Goal: Information Seeking & Learning: Learn about a topic

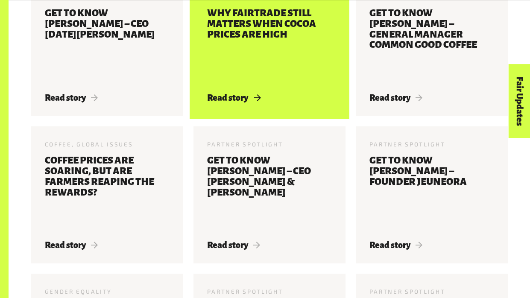
scroll to position [545, 0]
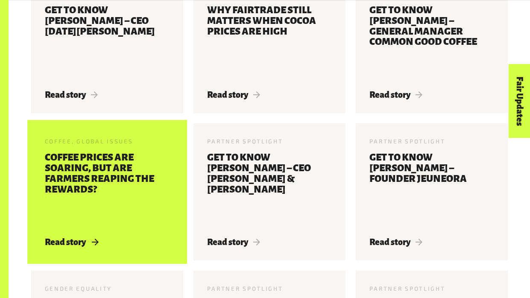
click at [159, 172] on h3 "Coffee prices are soaring, but are farmers reaping the rewards?" at bounding box center [107, 189] width 125 height 74
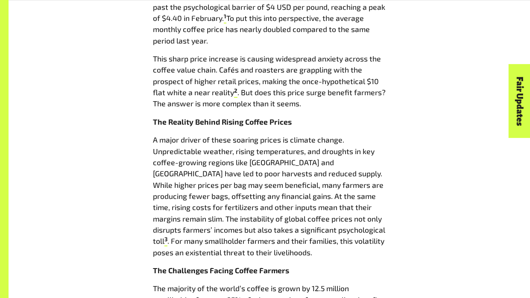
scroll to position [482, 0]
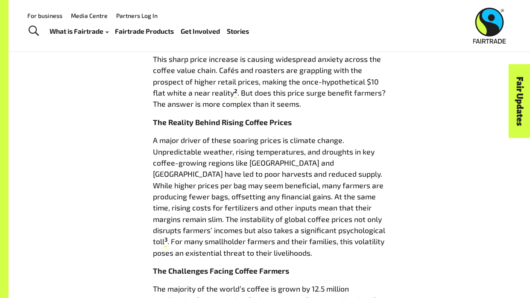
click at [197, 172] on p "A major driver of these soaring prices is climate change. Unpredictable weather…" at bounding box center [269, 196] width 233 height 124
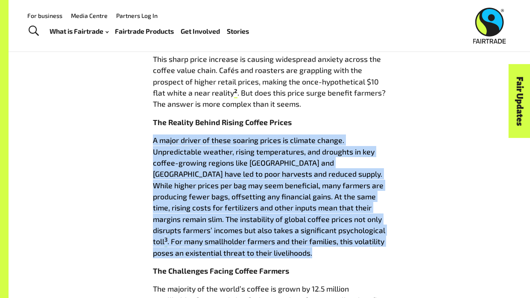
click at [197, 172] on p "A major driver of these soaring prices is climate change. Unpredictable weather…" at bounding box center [269, 196] width 233 height 124
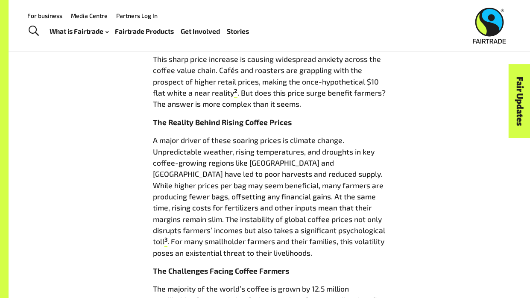
click at [197, 172] on p "A major driver of these soaring prices is climate change. Unpredictable weather…" at bounding box center [269, 196] width 233 height 124
click at [197, 173] on p "A major driver of these soaring prices is climate change. Unpredictable weather…" at bounding box center [269, 196] width 233 height 124
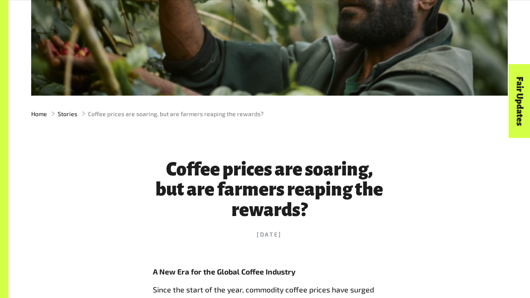
scroll to position [191, 0]
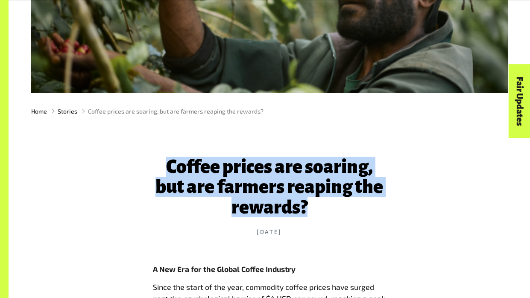
drag, startPoint x: 169, startPoint y: 161, endPoint x: 309, endPoint y: 215, distance: 150.4
click at [309, 215] on h1 "Coffee prices are soaring, but are farmers reaping the rewards?" at bounding box center [269, 187] width 233 height 61
click at [309, 214] on h1 "Coffee prices are soaring, but are farmers reaping the rewards?" at bounding box center [269, 187] width 233 height 61
click at [257, 232] on header "Coffee prices are soaring, but are farmers reaping the rewards? 20 Mar 2025" at bounding box center [269, 196] width 233 height 134
click at [292, 204] on h1 "Coffee prices are soaring, but are farmers reaping the rewards?" at bounding box center [269, 187] width 233 height 61
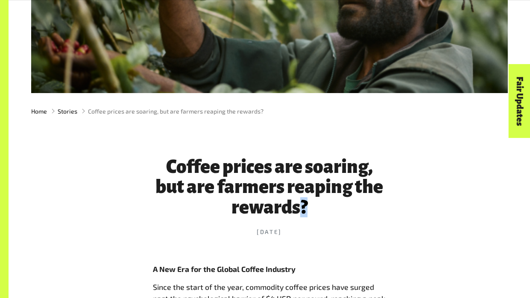
drag, startPoint x: 304, startPoint y: 213, endPoint x: 299, endPoint y: 208, distance: 7.3
click at [299, 208] on h1 "Coffee prices are soaring, but are farmers reaping the rewards?" at bounding box center [269, 187] width 233 height 61
drag, startPoint x: 315, startPoint y: 202, endPoint x: 268, endPoint y: 214, distance: 48.8
click at [268, 214] on h1 "Coffee prices are soaring, but are farmers reaping the rewards?" at bounding box center [269, 187] width 233 height 61
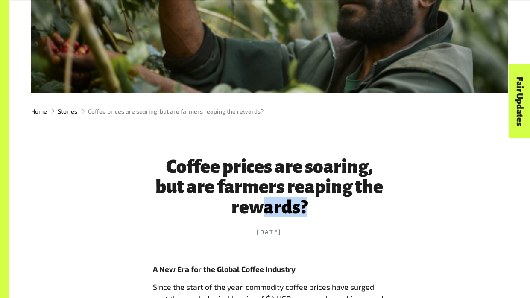
click at [260, 163] on h1 "Coffee prices are soaring, but are farmers reaping the rewards?" at bounding box center [269, 187] width 233 height 61
drag, startPoint x: 311, startPoint y: 203, endPoint x: 240, endPoint y: 217, distance: 72.3
click at [240, 217] on header "Coffee prices are soaring, but are farmers reaping the rewards? 20 Mar 2025" at bounding box center [269, 196] width 233 height 134
click at [307, 207] on h1 "Coffee prices are soaring, but are farmers reaping the rewards?" at bounding box center [269, 187] width 233 height 61
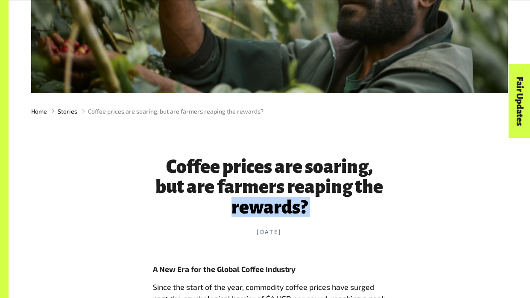
drag, startPoint x: 307, startPoint y: 207, endPoint x: 201, endPoint y: 198, distance: 106.2
click at [201, 198] on h1 "Coffee prices are soaring, but are farmers reaping the rewards?" at bounding box center [269, 187] width 233 height 61
click at [225, 184] on h1 "Coffee prices are soaring, but are farmers reaping the rewards?" at bounding box center [269, 187] width 233 height 61
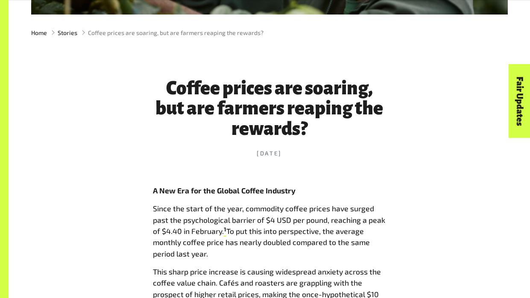
scroll to position [301, 0]
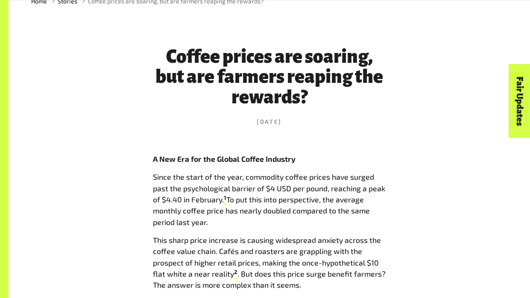
click at [225, 184] on p "Since the start of the year, commodity coffee prices have surged past the psych…" at bounding box center [269, 199] width 233 height 56
click at [236, 178] on p "Since the start of the year, commodity coffee prices have surged past the psych…" at bounding box center [269, 199] width 233 height 56
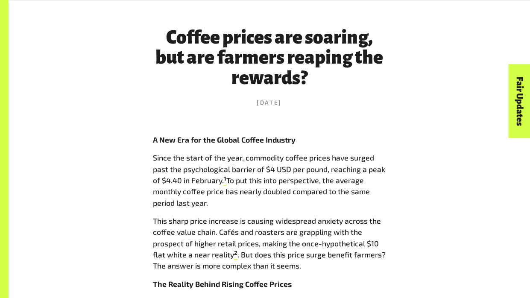
scroll to position [316, 0]
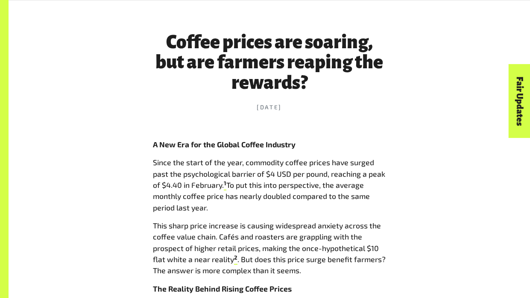
click at [250, 186] on p "Since the start of the year, commodity coffee prices have surged past the psych…" at bounding box center [269, 185] width 233 height 56
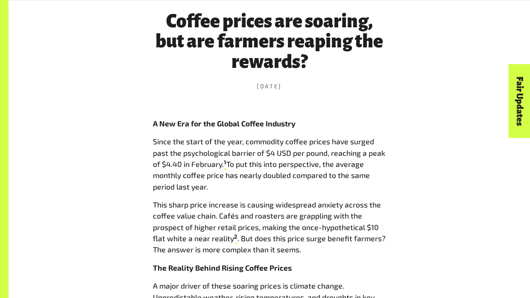
scroll to position [333, 0]
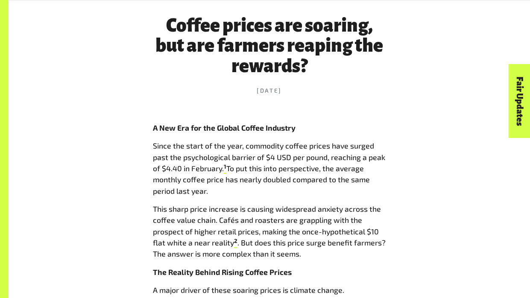
click at [252, 179] on p "Since the start of the year, commodity coffee prices have surged past the psych…" at bounding box center [269, 168] width 233 height 56
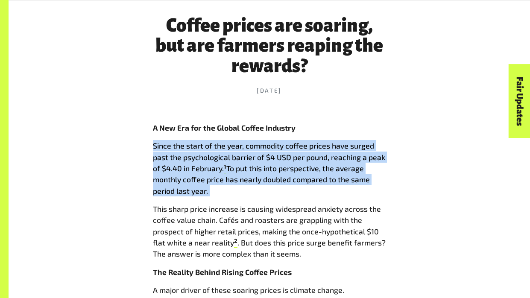
click at [252, 179] on p "Since the start of the year, commodity coffee prices have surged past the psych…" at bounding box center [269, 168] width 233 height 56
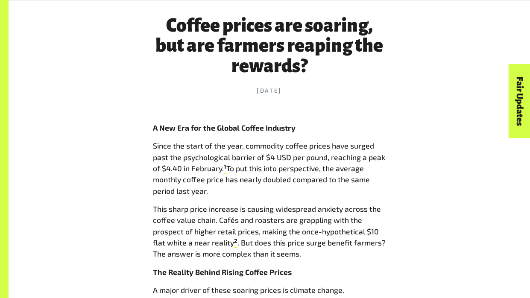
click at [252, 179] on p "Since the start of the year, commodity coffee prices have surged past the psych…" at bounding box center [269, 168] width 233 height 56
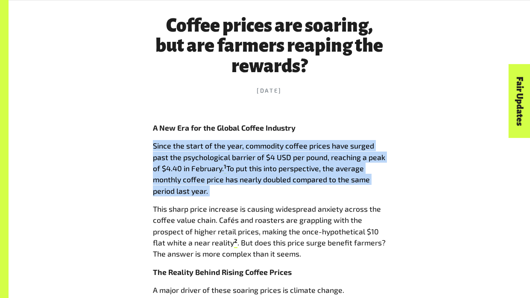
click at [252, 179] on p "Since the start of the year, commodity coffee prices have surged past the psych…" at bounding box center [269, 168] width 233 height 56
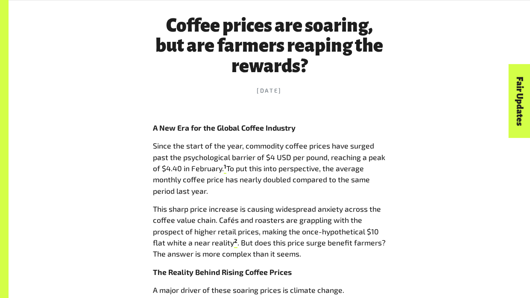
click at [252, 179] on p "Since the start of the year, commodity coffee prices have surged past the psych…" at bounding box center [269, 168] width 233 height 56
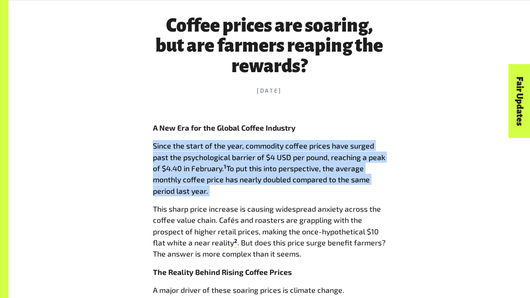
click at [252, 179] on p "Since the start of the year, commodity coffee prices have surged past the psych…" at bounding box center [269, 168] width 233 height 56
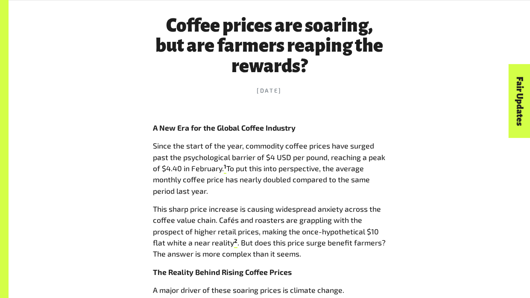
click at [252, 179] on p "Since the start of the year, commodity coffee prices have surged past the psych…" at bounding box center [269, 168] width 233 height 56
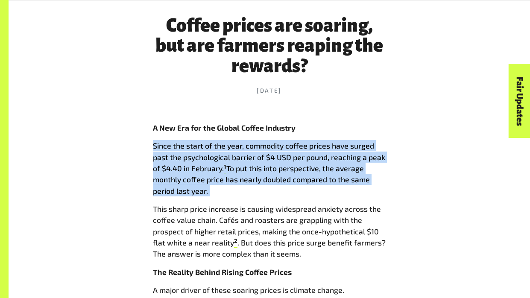
click at [252, 179] on p "Since the start of the year, commodity coffee prices have surged past the psych…" at bounding box center [269, 168] width 233 height 56
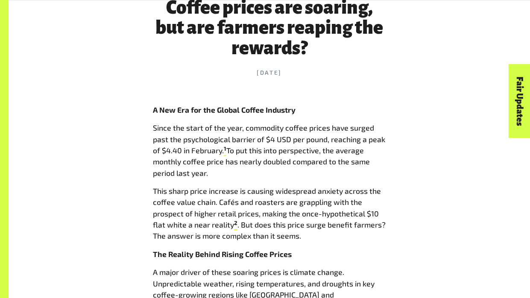
scroll to position [348, 0]
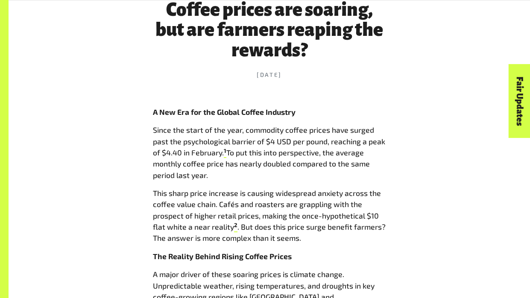
click at [234, 187] on p "This sharp price increase is causing widespread anxiety across the coffee value…" at bounding box center [269, 215] width 233 height 56
click at [233, 187] on p "This sharp price increase is causing widespread anxiety across the coffee value…" at bounding box center [269, 215] width 233 height 56
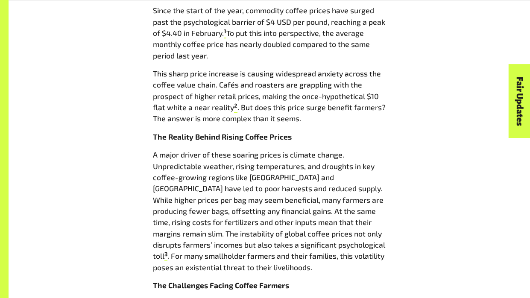
scroll to position [475, 0]
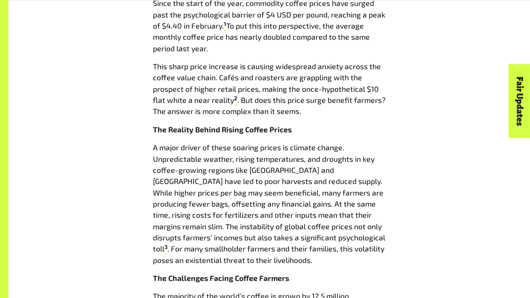
click at [218, 228] on p "A major driver of these soaring prices is climate change. Unpredictable weather…" at bounding box center [269, 204] width 233 height 124
click at [221, 231] on p "A major driver of these soaring prices is climate change. Unpredictable weather…" at bounding box center [269, 204] width 233 height 124
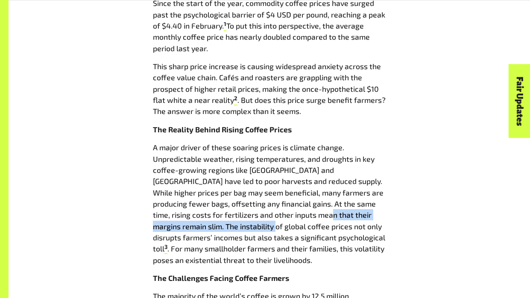
drag, startPoint x: 211, startPoint y: 222, endPoint x: 283, endPoint y: 213, distance: 72.8
click at [283, 213] on p "A major driver of these soaring prices is climate change. Unpredictable weather…" at bounding box center [269, 204] width 233 height 124
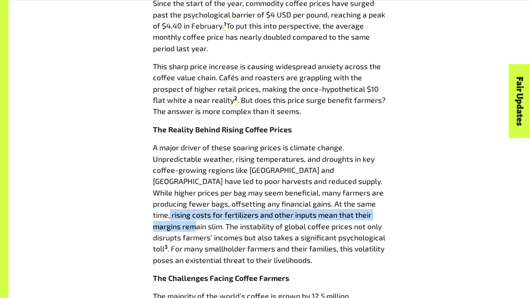
drag, startPoint x: 329, startPoint y: 201, endPoint x: 361, endPoint y: 218, distance: 36.7
click at [361, 218] on p "A major driver of these soaring prices is climate change. Unpredictable weather…" at bounding box center [269, 204] width 233 height 124
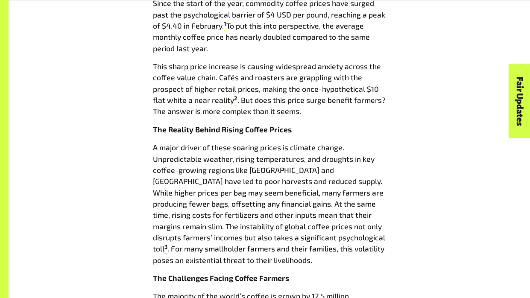
click at [348, 233] on p "A major driver of these soaring prices is climate change. Unpredictable weather…" at bounding box center [269, 204] width 233 height 124
drag, startPoint x: 226, startPoint y: 215, endPoint x: 265, endPoint y: 219, distance: 38.6
click at [265, 219] on p "A major driver of these soaring prices is climate change. Unpredictable weather…" at bounding box center [269, 204] width 233 height 124
click at [270, 226] on p "A major driver of these soaring prices is climate change. Unpredictable weather…" at bounding box center [269, 204] width 233 height 124
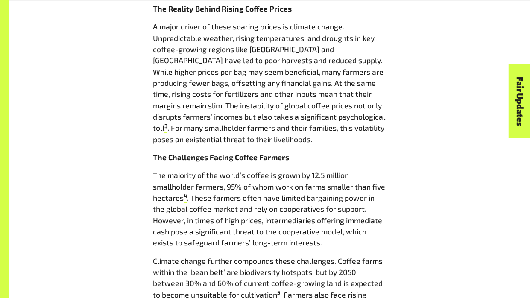
scroll to position [601, 0]
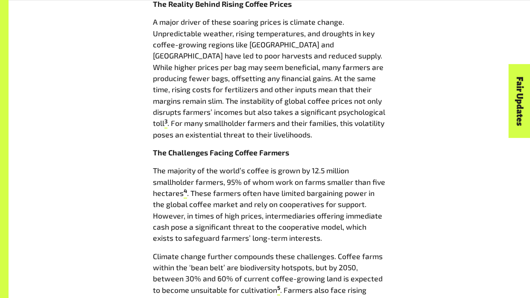
click at [183, 196] on p "The majority of the world’s coffee is grown by 12.5 million smallholder farmers…" at bounding box center [269, 204] width 233 height 79
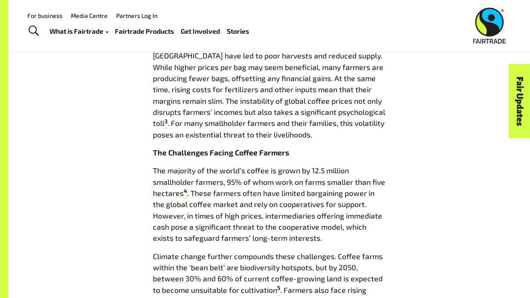
scroll to position [601, 0]
click at [188, 174] on p "The majority of the world’s coffee is grown by 12.5 million smallholder farmers…" at bounding box center [269, 203] width 233 height 79
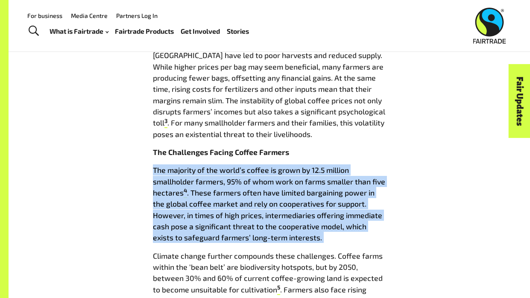
click at [188, 174] on p "The majority of the world’s coffee is grown by 12.5 million smallholder farmers…" at bounding box center [269, 203] width 233 height 79
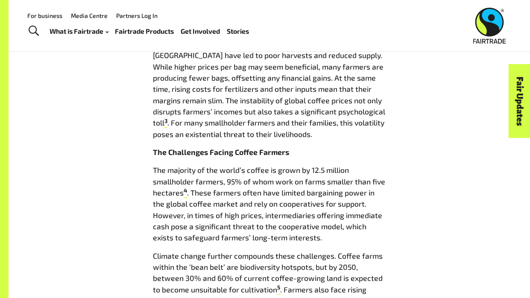
click at [188, 174] on p "The majority of the world’s coffee is grown by 12.5 million smallholder farmers…" at bounding box center [269, 203] width 233 height 79
click at [190, 173] on p "The majority of the world’s coffee is grown by 12.5 million smallholder farmers…" at bounding box center [269, 203] width 233 height 79
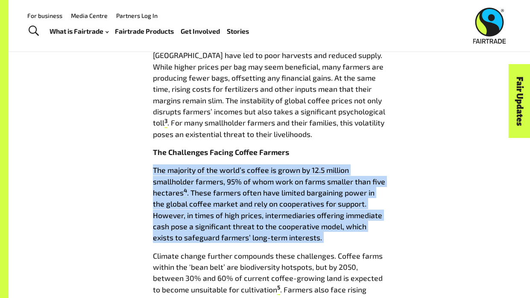
click at [190, 173] on p "The majority of the world’s coffee is grown by 12.5 million smallholder farmers…" at bounding box center [269, 203] width 233 height 79
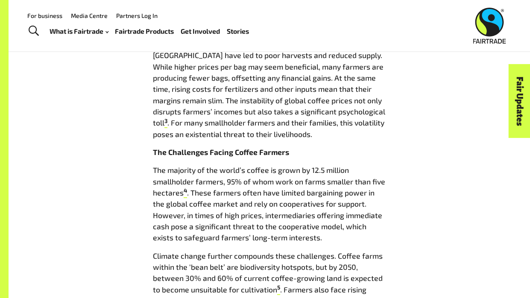
click at [190, 173] on p "The majority of the world’s coffee is grown by 12.5 million smallholder farmers…" at bounding box center [269, 203] width 233 height 79
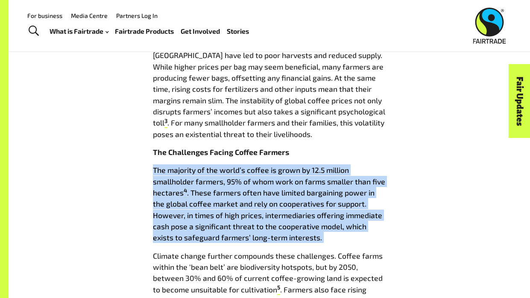
click at [190, 172] on p "The majority of the world’s coffee is grown by 12.5 million smallholder farmers…" at bounding box center [269, 203] width 233 height 79
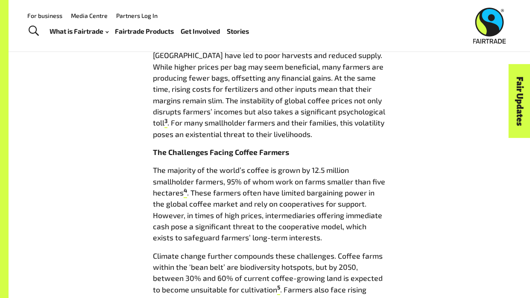
click at [190, 172] on p "The majority of the world’s coffee is grown by 12.5 million smallholder farmers…" at bounding box center [269, 203] width 233 height 79
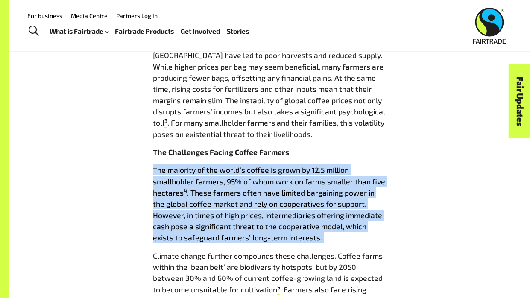
click at [190, 172] on p "The majority of the world’s coffee is grown by 12.5 million smallholder farmers…" at bounding box center [269, 203] width 233 height 79
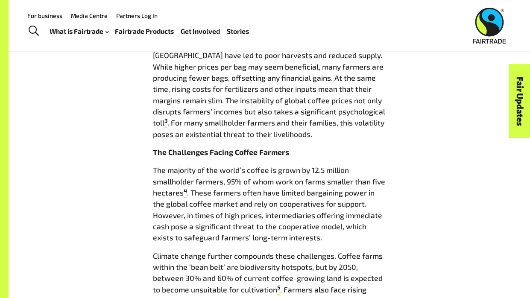
click at [190, 172] on p "The majority of the world’s coffee is grown by 12.5 million smallholder farmers…" at bounding box center [269, 203] width 233 height 79
click at [190, 169] on p "The majority of the world’s coffee is grown by 12.5 million smallholder farmers…" at bounding box center [269, 203] width 233 height 79
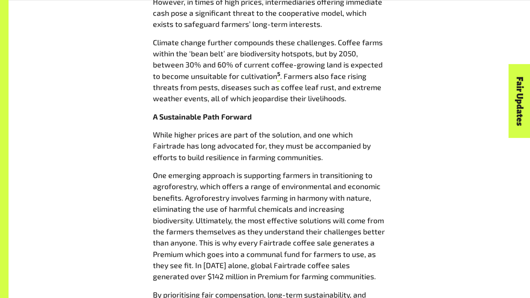
scroll to position [815, 0]
click at [208, 134] on p "While higher prices are part of the solution, and one which Fairtrade has long …" at bounding box center [269, 145] width 233 height 34
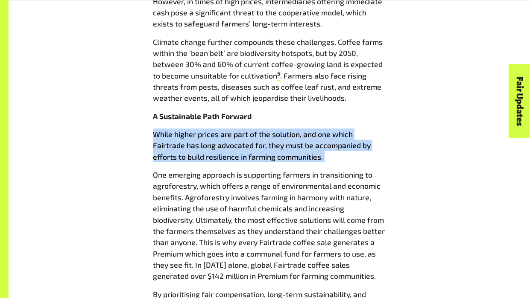
click at [217, 133] on p "While higher prices are part of the solution, and one which Fairtrade has long …" at bounding box center [269, 145] width 233 height 34
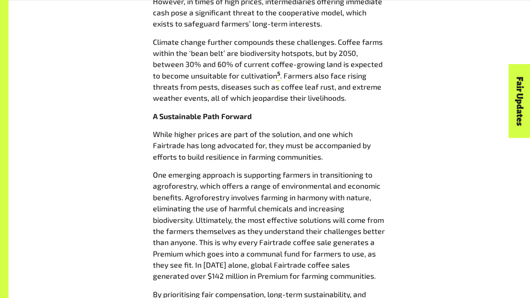
click at [214, 137] on p "While higher prices are part of the solution, and one which Fairtrade has long …" at bounding box center [269, 145] width 233 height 34
click at [217, 132] on p "While higher prices are part of the solution, and one which Fairtrade has long …" at bounding box center [269, 145] width 233 height 34
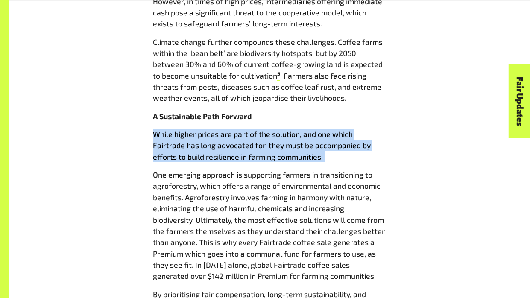
click at [217, 132] on p "While higher prices are part of the solution, and one which Fairtrade has long …" at bounding box center [269, 145] width 233 height 34
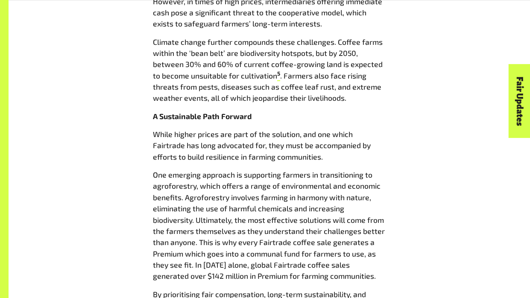
click at [217, 132] on p "While higher prices are part of the solution, and one which Fairtrade has long …" at bounding box center [269, 145] width 233 height 34
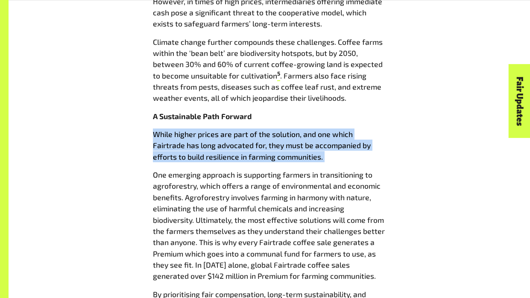
click at [217, 132] on p "While higher prices are part of the solution, and one which Fairtrade has long …" at bounding box center [269, 145] width 233 height 34
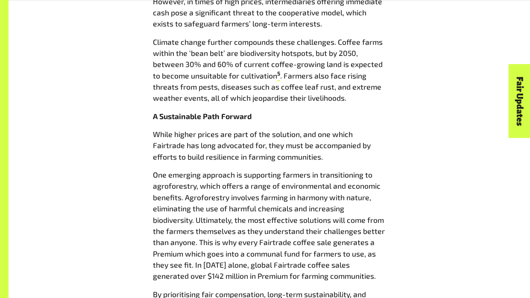
click at [217, 132] on p "While higher prices are part of the solution, and one which Fairtrade has long …" at bounding box center [269, 145] width 233 height 34
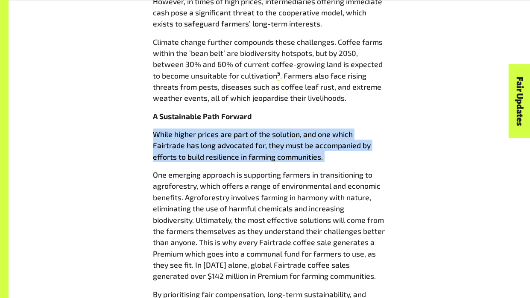
click at [217, 132] on p "While higher prices are part of the solution, and one which Fairtrade has long …" at bounding box center [269, 145] width 233 height 34
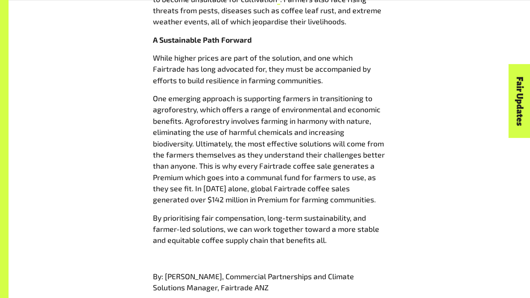
scroll to position [893, 0]
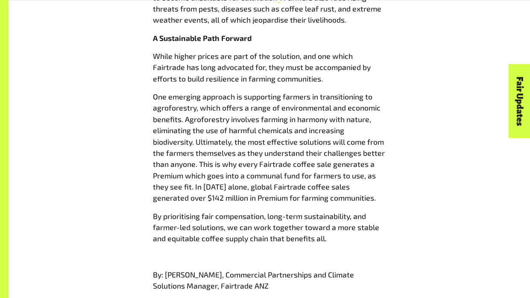
click at [515, 5] on article "Coffee prices are soaring, but are farmers reaping the rewards? 20 Mar 2025 A N…" at bounding box center [269, 15] width 521 height 1174
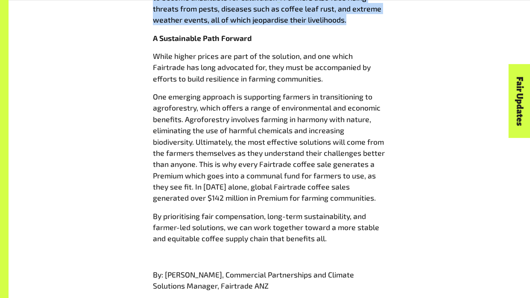
click at [250, 115] on p "One emerging approach is supporting farmers in transitioning to agroforestry, w…" at bounding box center [269, 147] width 233 height 112
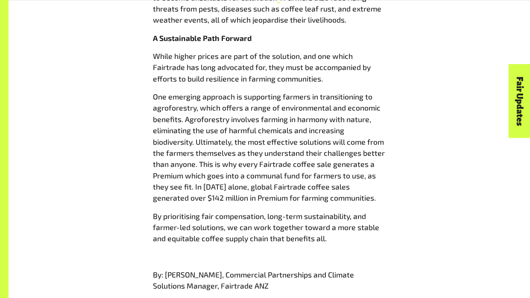
click at [250, 115] on p "One emerging approach is supporting farmers in transitioning to agroforestry, w…" at bounding box center [269, 147] width 233 height 112
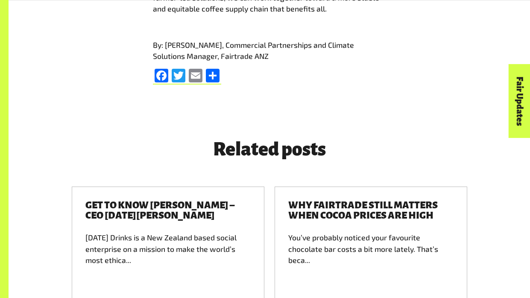
scroll to position [1127, 0]
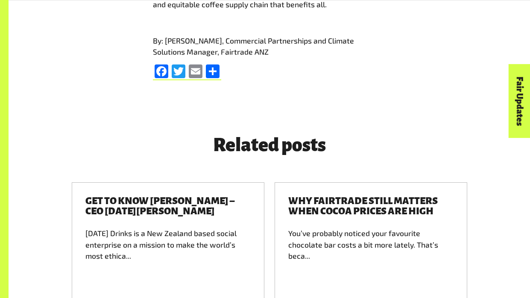
click at [246, 118] on footer "Related posts Get to know Jonny Harrison – CEO Karma Drinks Karma Drinks is a N…" at bounding box center [269, 238] width 521 height 260
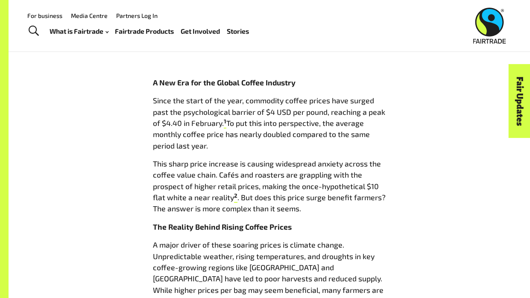
scroll to position [381, 0]
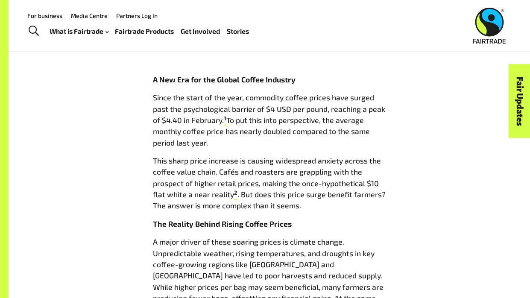
click at [260, 131] on p "Since the start of the year, commodity coffee prices have surged past the psych…" at bounding box center [269, 120] width 233 height 56
click at [260, 127] on p "Since the start of the year, commodity coffee prices have surged past the psych…" at bounding box center [269, 120] width 233 height 56
click at [262, 126] on p "Since the start of the year, commodity coffee prices have surged past the psych…" at bounding box center [269, 120] width 233 height 56
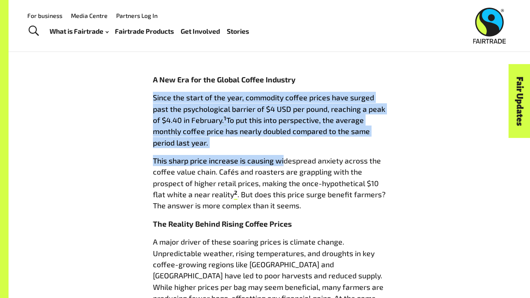
drag, startPoint x: 104, startPoint y: 86, endPoint x: 382, endPoint y: 199, distance: 301.0
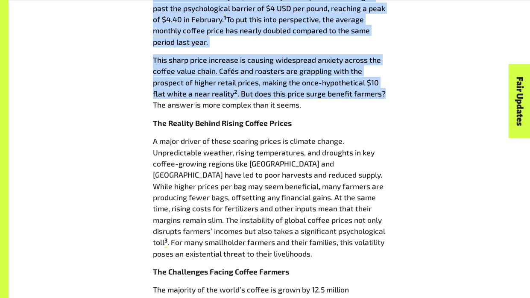
scroll to position [481, 0]
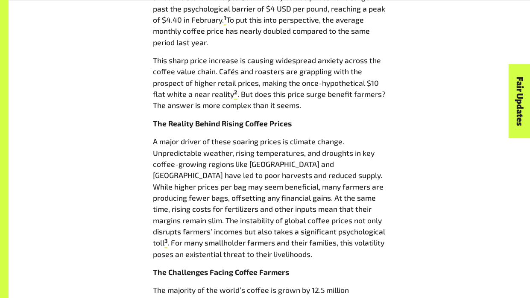
click at [285, 178] on p "A major driver of these soaring prices is climate change. Unpredictable weather…" at bounding box center [269, 198] width 233 height 124
click at [254, 181] on p "A major driver of these soaring prices is climate change. Unpredictable weather…" at bounding box center [269, 198] width 233 height 124
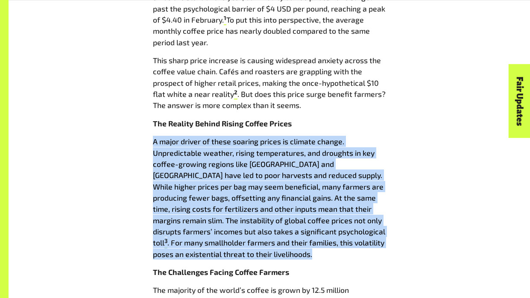
click at [254, 181] on p "A major driver of these soaring prices is climate change. Unpredictable weather…" at bounding box center [269, 198] width 233 height 124
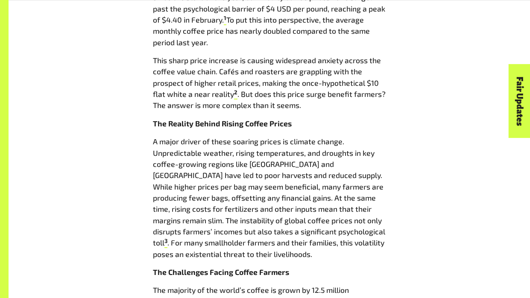
click at [254, 181] on p "A major driver of these soaring prices is climate change. Unpredictable weather…" at bounding box center [269, 198] width 233 height 124
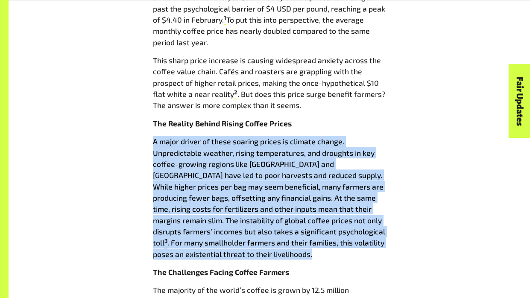
click at [255, 183] on p "A major driver of these soaring prices is climate change. Unpredictable weather…" at bounding box center [269, 198] width 233 height 124
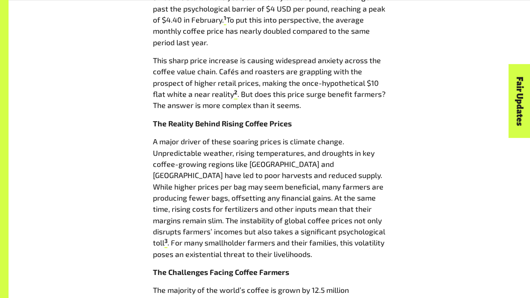
click at [255, 183] on p "A major driver of these soaring prices is climate change. Unpredictable weather…" at bounding box center [269, 198] width 233 height 124
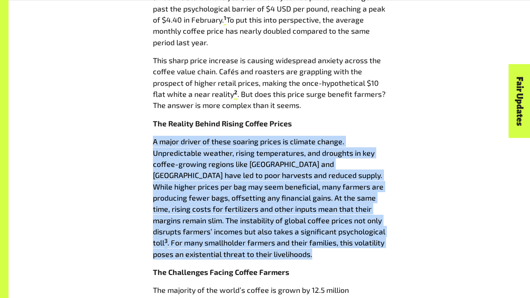
click at [255, 183] on p "A major driver of these soaring prices is climate change. Unpredictable weather…" at bounding box center [269, 198] width 233 height 124
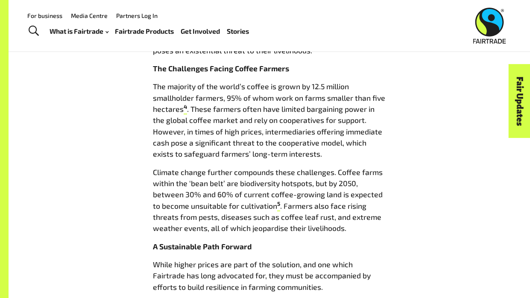
scroll to position [683, 0]
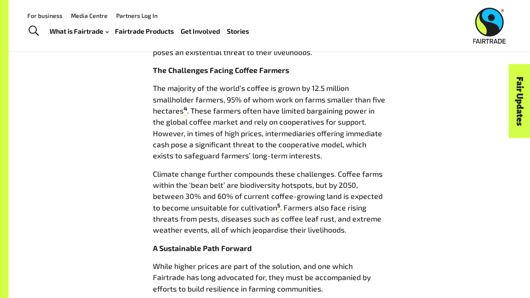
click at [217, 117] on p "The majority of the world’s coffee is grown by 12.5 million smallholder farmers…" at bounding box center [269, 121] width 233 height 79
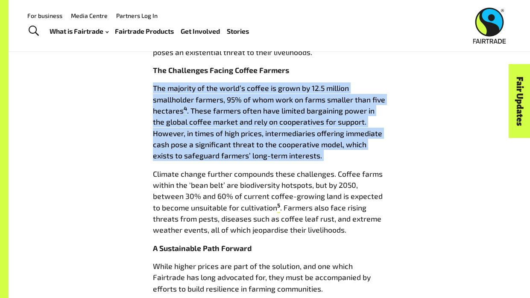
click at [217, 117] on p "The majority of the world’s coffee is grown by 12.5 million smallholder farmers…" at bounding box center [269, 121] width 233 height 79
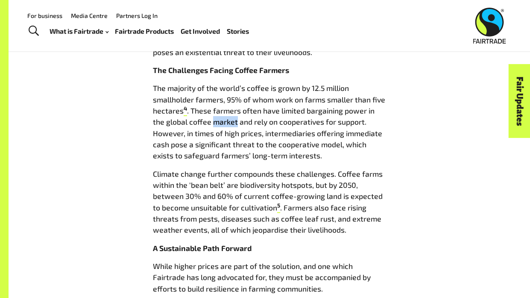
click at [217, 117] on p "The majority of the world’s coffee is grown by 12.5 million smallholder farmers…" at bounding box center [269, 121] width 233 height 79
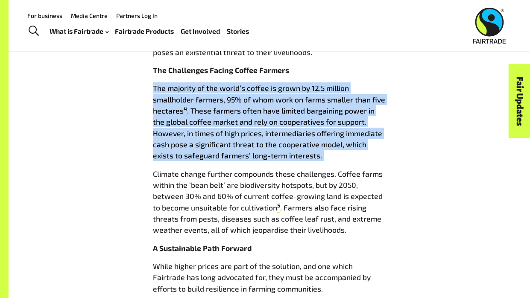
click at [217, 117] on p "The majority of the world’s coffee is grown by 12.5 million smallholder farmers…" at bounding box center [269, 121] width 233 height 79
click at [222, 117] on p "The majority of the world’s coffee is grown by 12.5 million smallholder farmers…" at bounding box center [269, 121] width 233 height 79
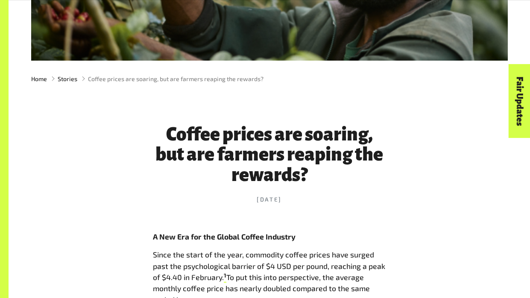
scroll to position [228, 0]
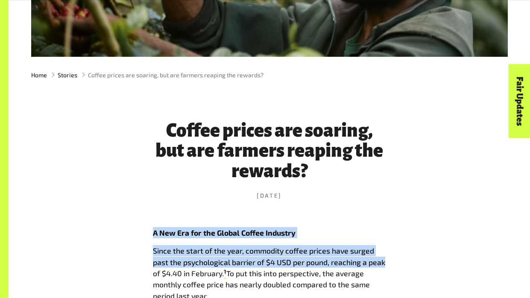
drag, startPoint x: 145, startPoint y: 231, endPoint x: 426, endPoint y: 263, distance: 282.3
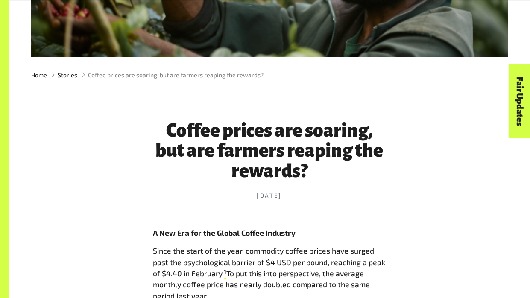
click at [161, 136] on h1 "Coffee prices are soaring, but are farmers reaping the rewards?" at bounding box center [269, 150] width 233 height 61
click at [193, 150] on h1 "Coffee prices are soaring, but are farmers reaping the rewards?" at bounding box center [269, 150] width 233 height 61
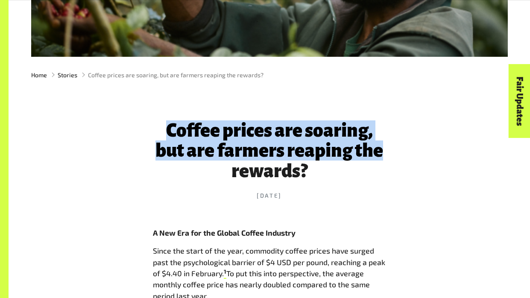
drag, startPoint x: 149, startPoint y: 130, endPoint x: 432, endPoint y: 151, distance: 283.4
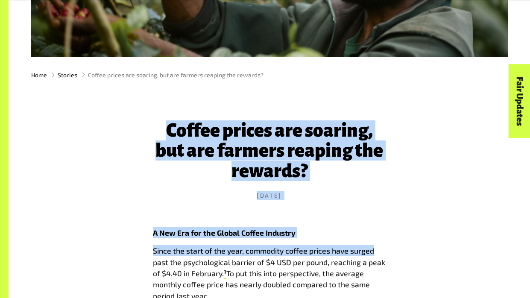
drag, startPoint x: 161, startPoint y: 118, endPoint x: 453, endPoint y: 252, distance: 321.3
click at [350, 207] on header "Coffee prices are soaring, but are farmers reaping the rewards? 20 Mar 2025" at bounding box center [269, 160] width 233 height 134
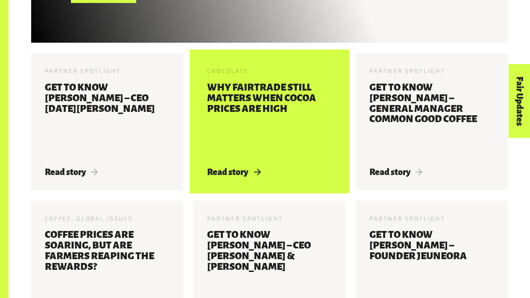
click at [258, 104] on h3 "Why Fairtrade still matters when cocoa prices are high" at bounding box center [269, 119] width 125 height 74
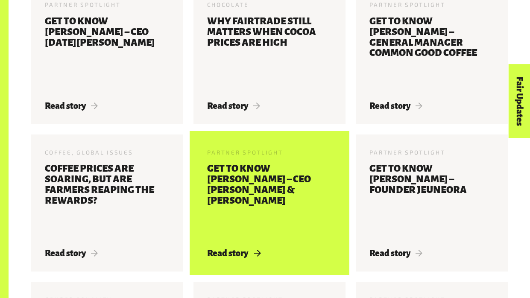
scroll to position [535, 0]
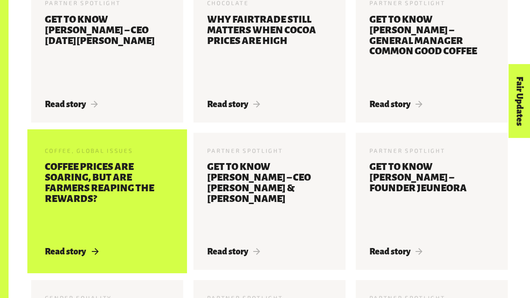
click at [64, 180] on h3 "Coffee prices are soaring, but are farmers reaping the rewards?" at bounding box center [107, 199] width 125 height 74
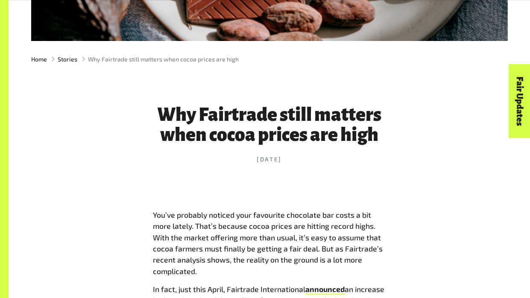
scroll to position [241, 0]
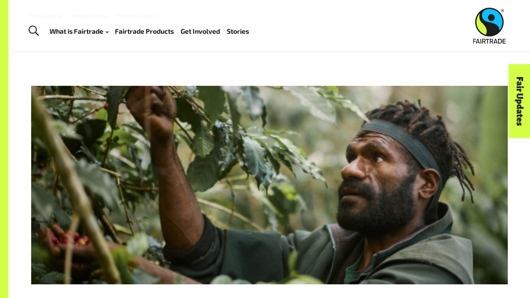
click at [98, 197] on div at bounding box center [269, 185] width 476 height 199
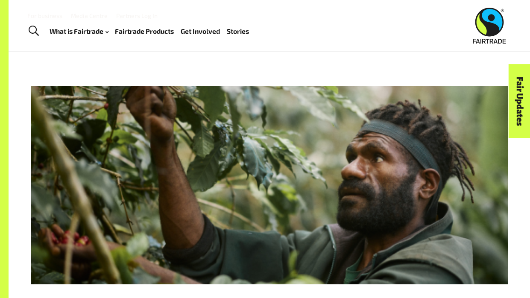
click at [129, 231] on div at bounding box center [269, 185] width 476 height 199
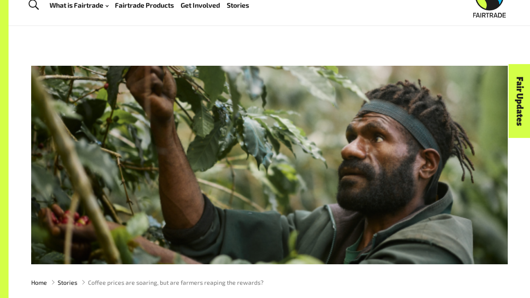
scroll to position [26, 0]
